Goal: Transaction & Acquisition: Purchase product/service

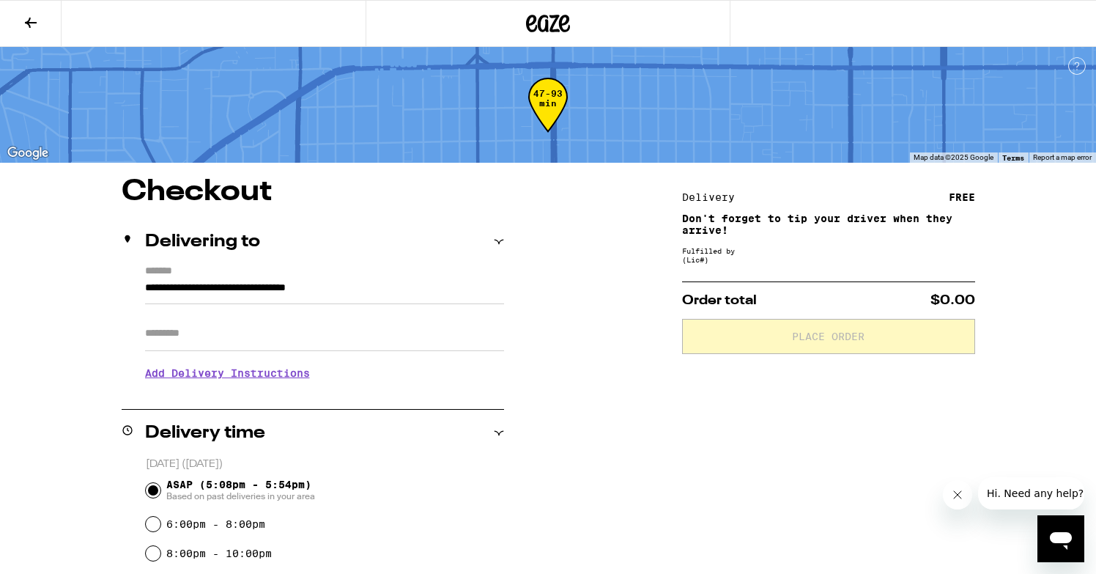
click at [535, 19] on icon at bounding box center [531, 24] width 11 height 18
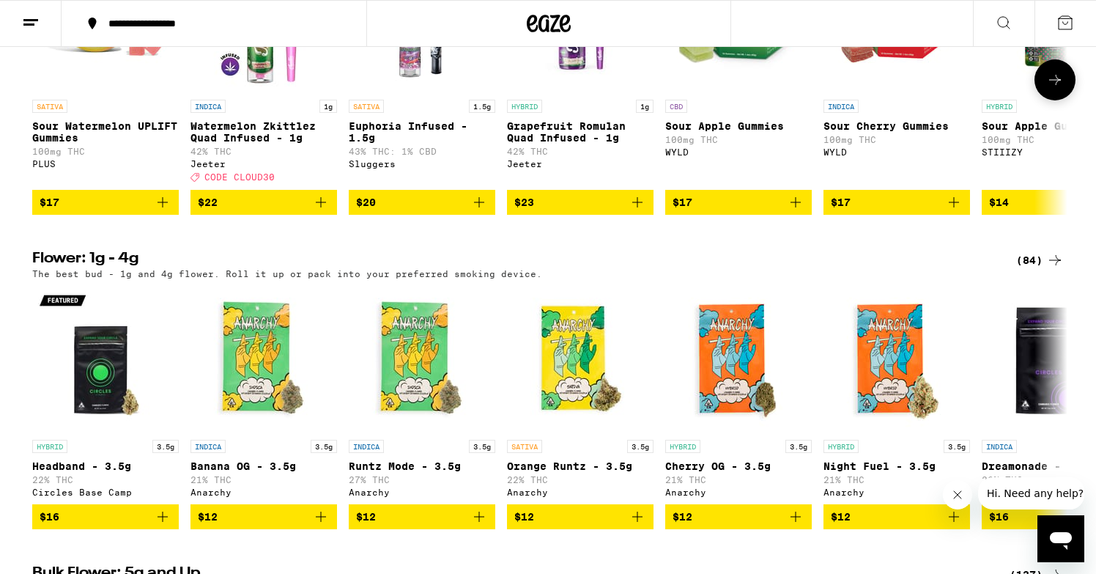
scroll to position [1542, 0]
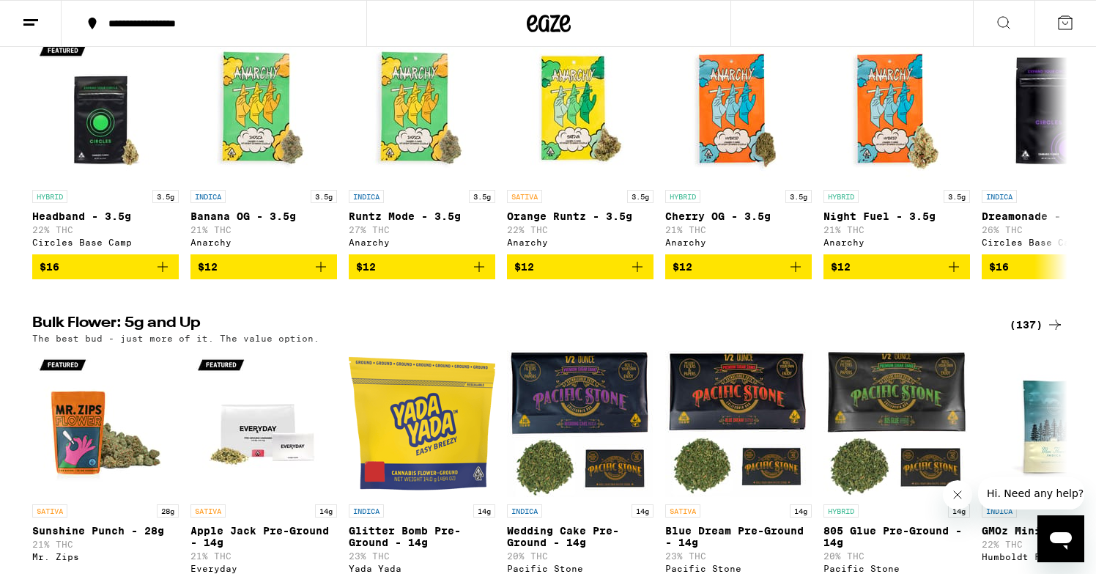
click at [998, 19] on icon at bounding box center [1004, 23] width 12 height 12
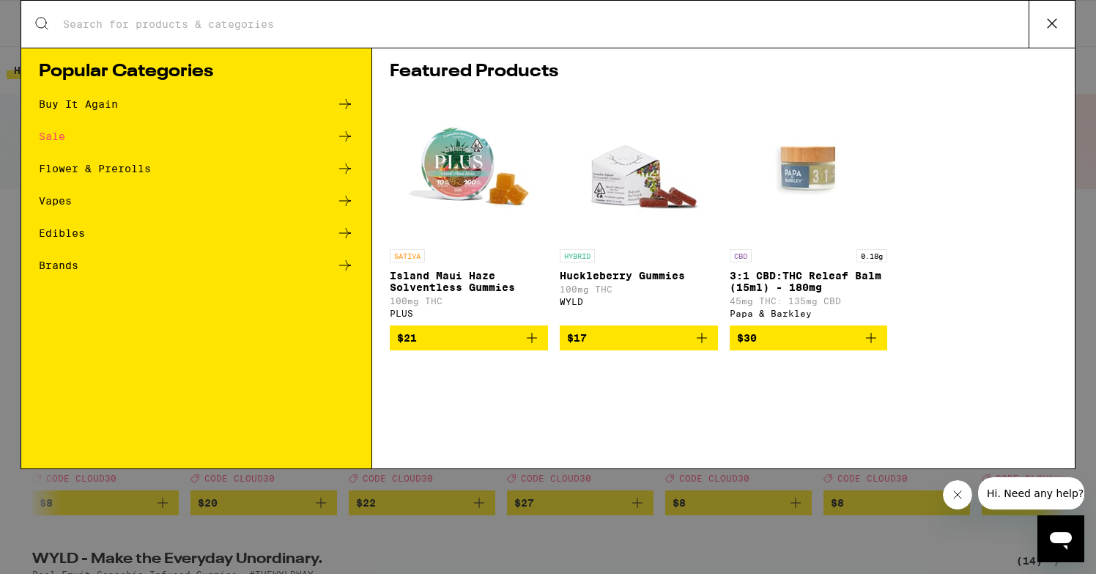
scroll to position [0, 0]
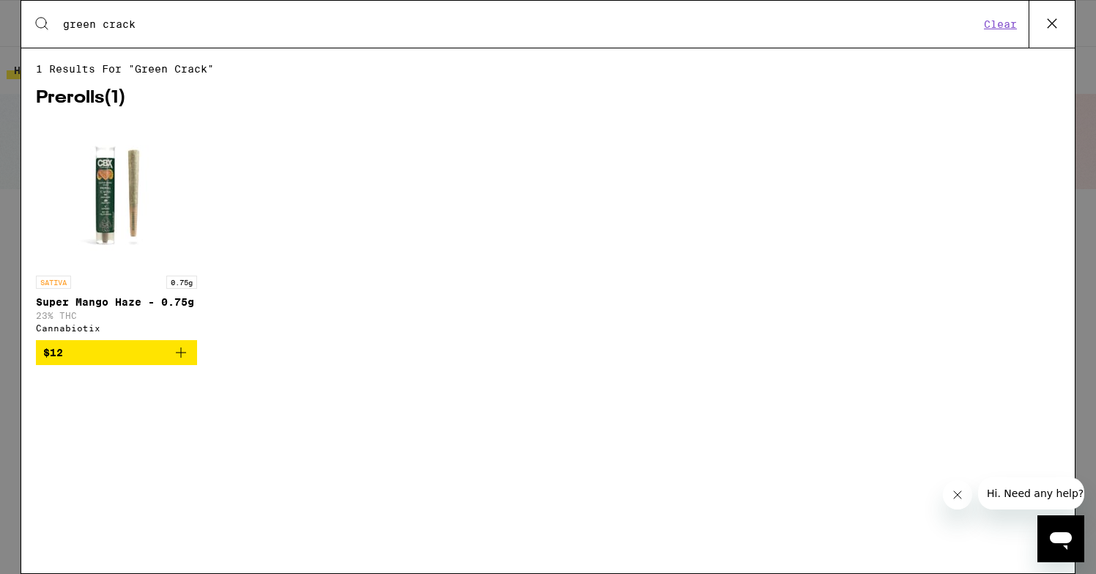
click at [278, 27] on input "green crack" at bounding box center [520, 24] width 917 height 13
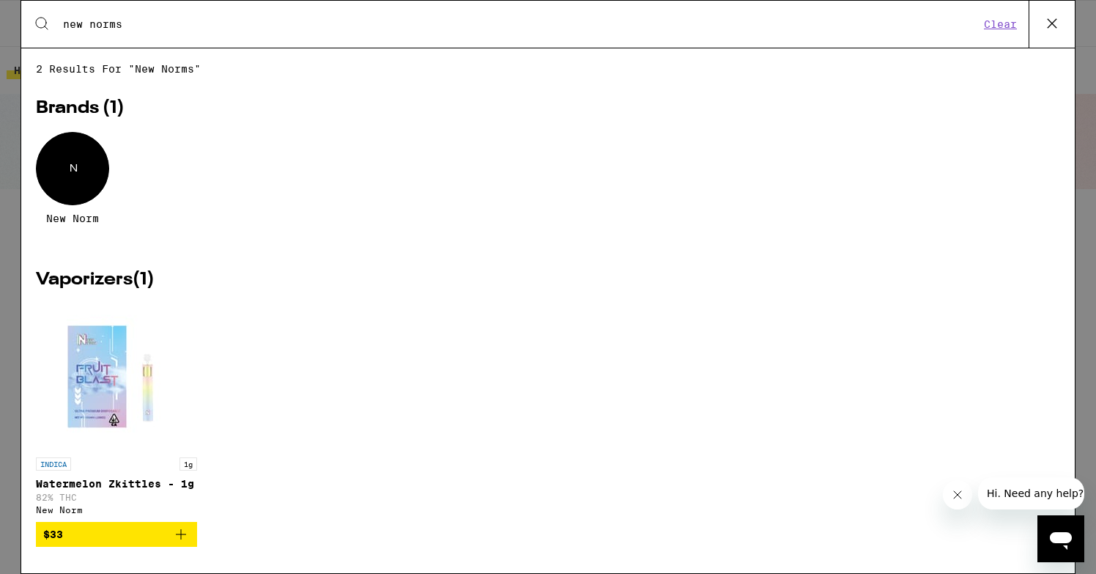
type input "new norms"
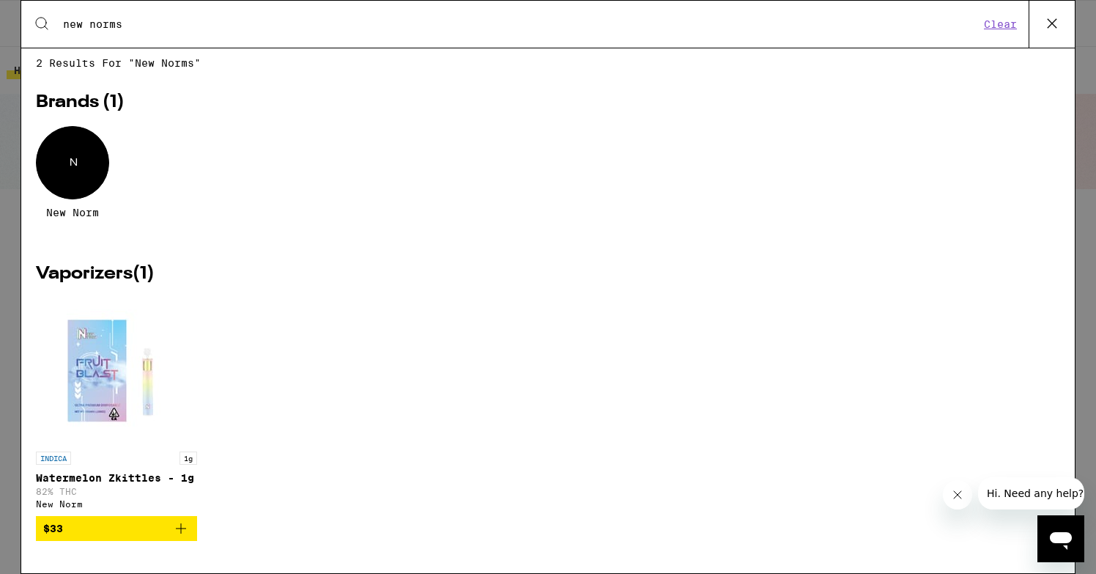
click at [1058, 29] on icon at bounding box center [1052, 23] width 22 height 22
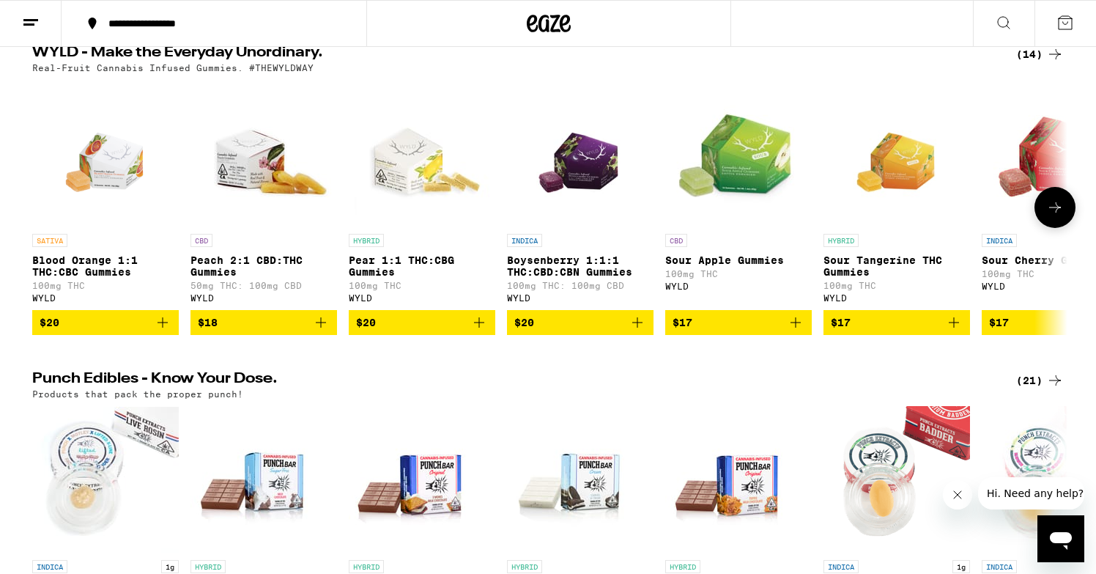
scroll to position [0, 0]
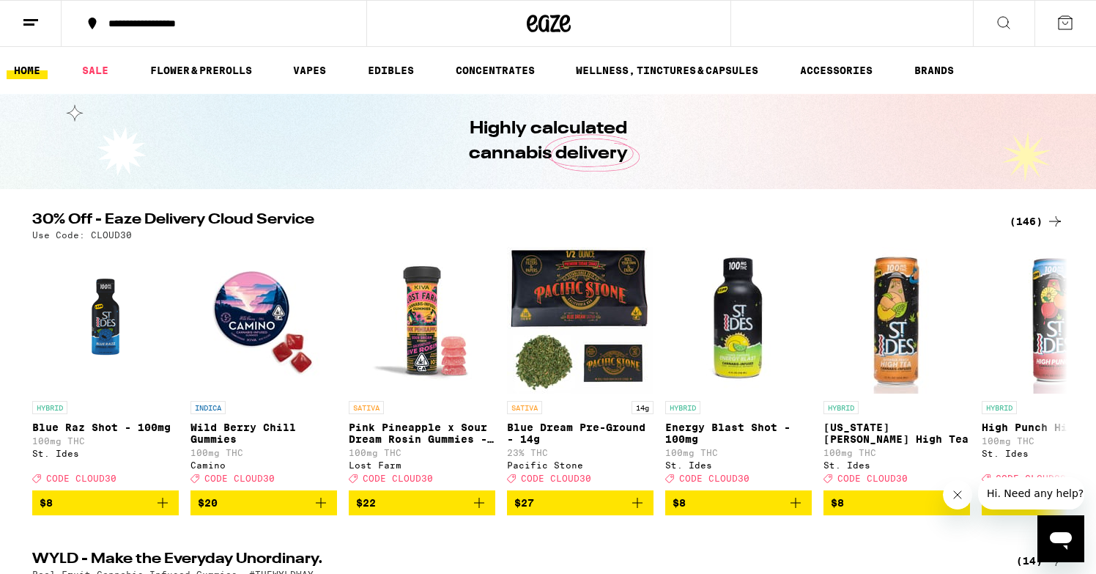
click at [344, 76] on li "VAPES" at bounding box center [316, 71] width 61 height 18
click at [317, 73] on link "VAPES" at bounding box center [310, 71] width 48 height 18
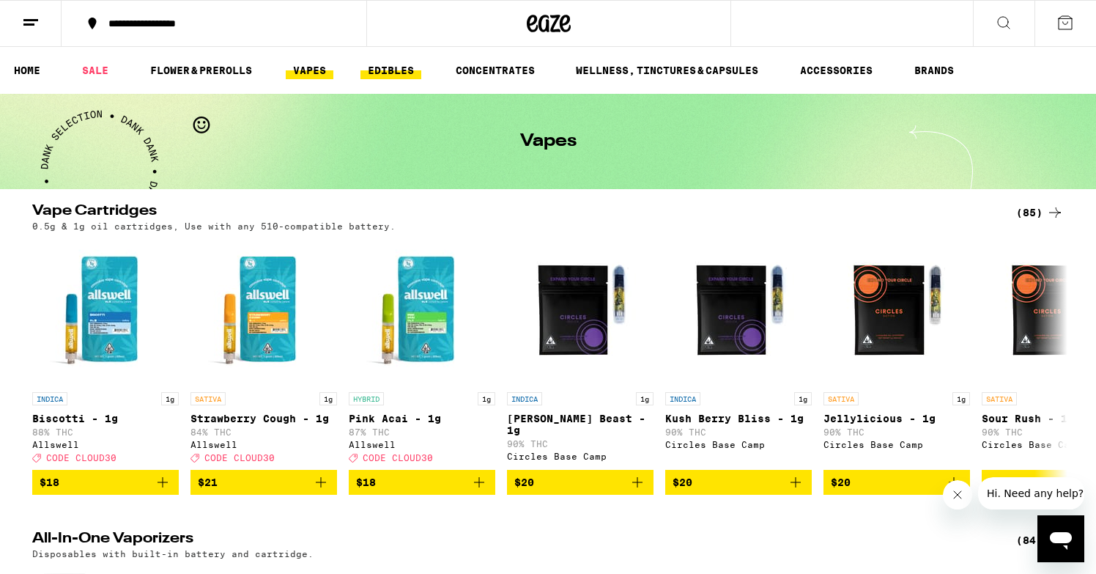
click at [409, 67] on link "EDIBLES" at bounding box center [390, 71] width 61 height 18
